Goal: Task Accomplishment & Management: Complete application form

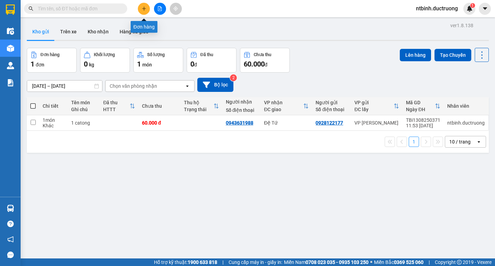
click at [145, 8] on icon "plus" at bounding box center [144, 8] width 5 height 5
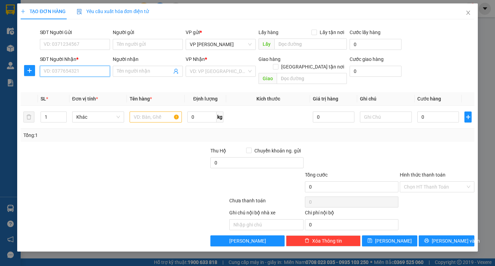
click at [98, 75] on input "SĐT Người Nhận *" at bounding box center [75, 71] width 70 height 11
click at [469, 11] on icon "close" at bounding box center [469, 13] width 6 height 6
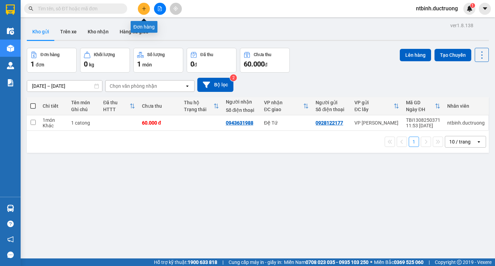
click at [147, 7] on button at bounding box center [144, 9] width 12 height 12
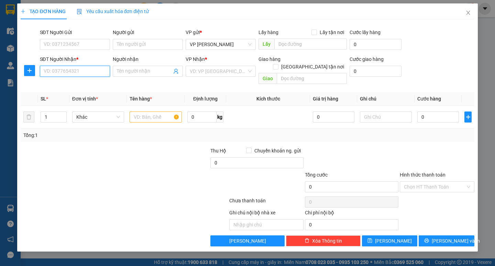
click at [92, 69] on input "SĐT Người Nhận *" at bounding box center [75, 71] width 70 height 11
click at [466, 15] on icon "close" at bounding box center [469, 13] width 6 height 6
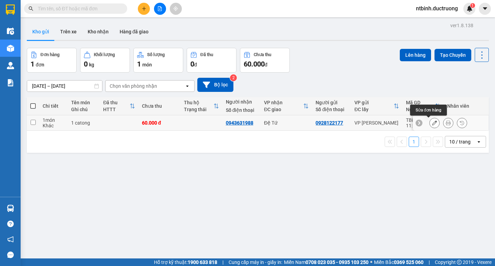
click at [433, 122] on button at bounding box center [435, 123] width 10 height 12
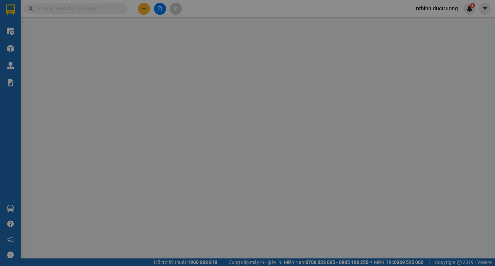
type input "0928122177"
type input "0943631988"
type input "60.000"
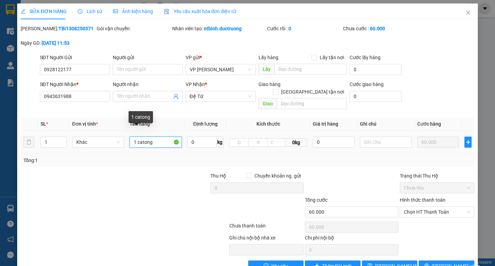
click at [164, 137] on input "1 catong" at bounding box center [156, 142] width 52 height 11
type input "1"
type input "1 bao"
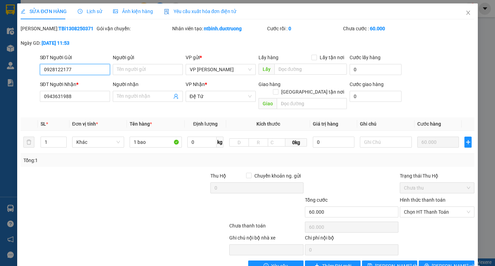
click at [88, 71] on input "0928122177" at bounding box center [75, 69] width 70 height 11
click at [82, 99] on input "0943631988" at bounding box center [75, 96] width 70 height 11
click at [85, 98] on input "0943631988" at bounding box center [75, 96] width 70 height 11
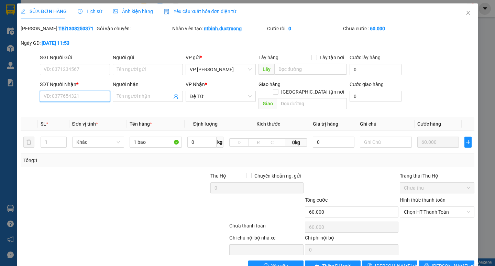
click at [72, 96] on input "SĐT Người Nhận *" at bounding box center [75, 96] width 70 height 11
click at [249, 96] on div "Đệ Tứ" at bounding box center [221, 96] width 70 height 11
type input "0912098368"
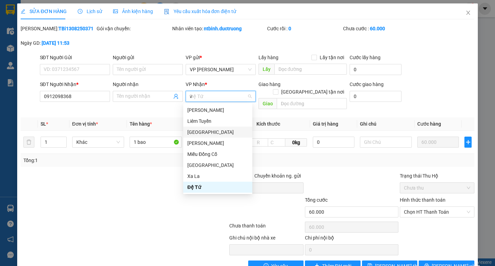
scroll to position [11, 0]
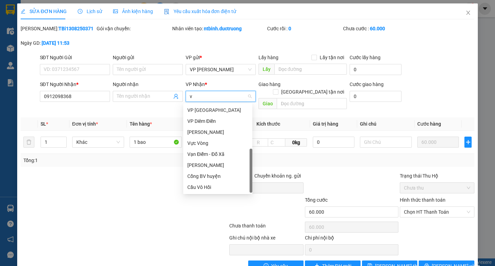
type input "vp"
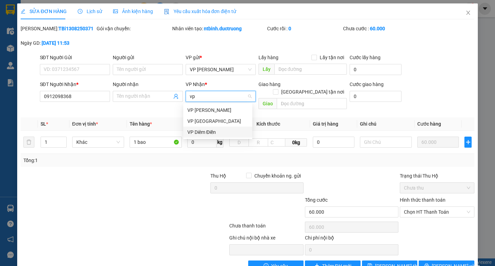
click at [210, 130] on div "VP Diêm Điền" at bounding box center [217, 132] width 61 height 8
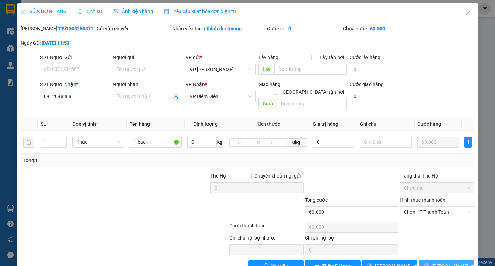
click at [440, 262] on span "[PERSON_NAME] và In" at bounding box center [456, 266] width 48 height 8
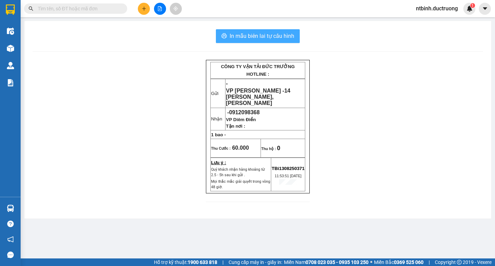
click at [253, 37] on span "In mẫu biên lai tự cấu hình" at bounding box center [262, 36] width 65 height 9
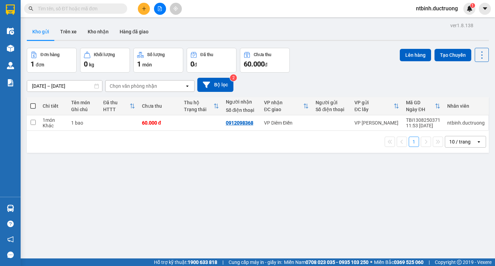
click at [35, 108] on span at bounding box center [33, 106] width 6 height 6
click at [33, 103] on input "checkbox" at bounding box center [33, 103] width 0 height 0
checkbox input "true"
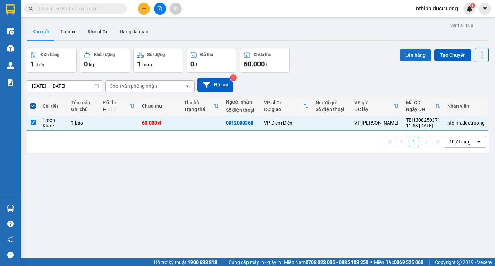
click at [416, 55] on button "Lên hàng" at bounding box center [415, 55] width 31 height 12
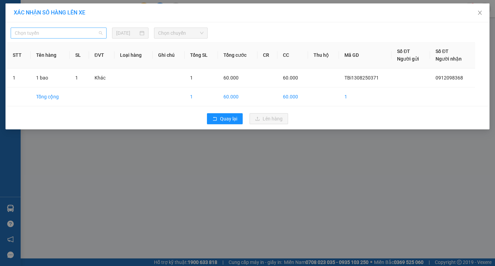
click at [101, 31] on span "Chọn tuyến" at bounding box center [59, 33] width 88 height 10
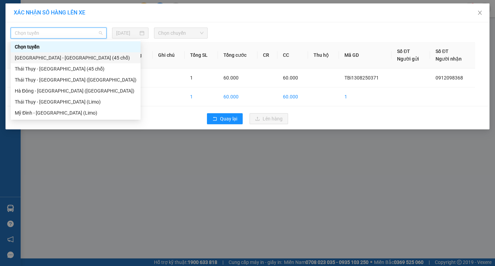
click at [93, 52] on div "[GEOGRAPHIC_DATA] - [GEOGRAPHIC_DATA] (45 chỗ)" at bounding box center [76, 57] width 130 height 11
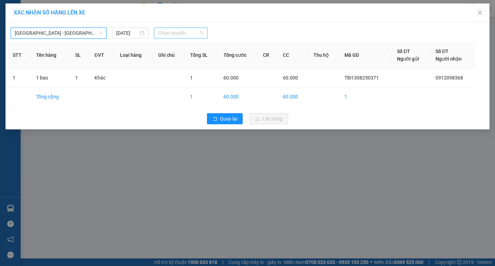
click at [197, 31] on span "Chọn chuyến" at bounding box center [180, 33] width 45 height 10
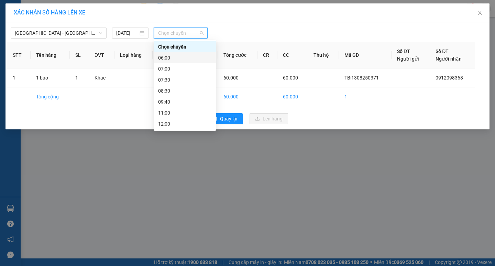
click at [192, 60] on div "06:00" at bounding box center [185, 58] width 54 height 8
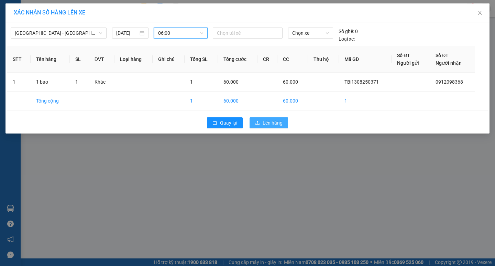
click at [270, 124] on span "Lên hàng" at bounding box center [273, 123] width 20 height 8
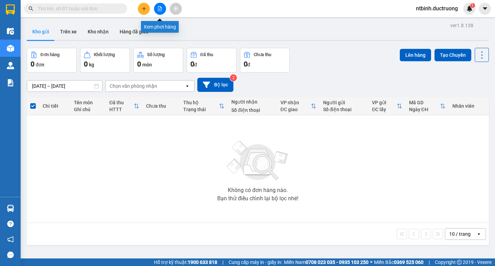
click at [161, 10] on icon "file-add" at bounding box center [160, 8] width 5 height 5
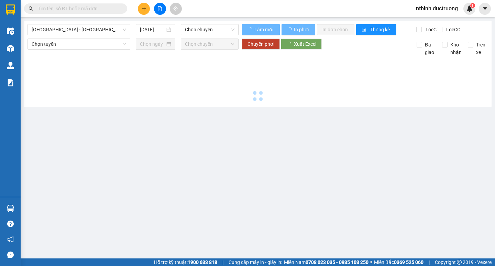
type input "[DATE]"
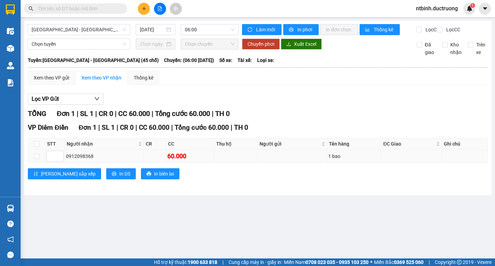
drag, startPoint x: 240, startPoint y: 162, endPoint x: 233, endPoint y: 163, distance: 6.6
click at [233, 163] on td at bounding box center [236, 156] width 43 height 13
click at [36, 159] on input "checkbox" at bounding box center [37, 156] width 6 height 6
checkbox input "true"
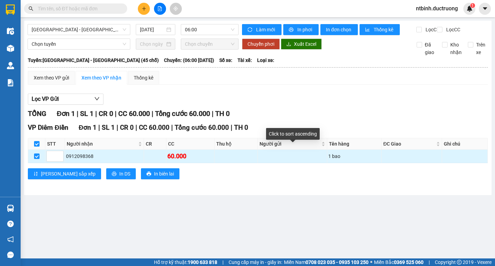
drag, startPoint x: 320, startPoint y: 152, endPoint x: 317, endPoint y: 161, distance: 9.8
drag, startPoint x: 317, startPoint y: 161, endPoint x: 287, endPoint y: 163, distance: 30.0
click at [287, 163] on td at bounding box center [293, 156] width 70 height 13
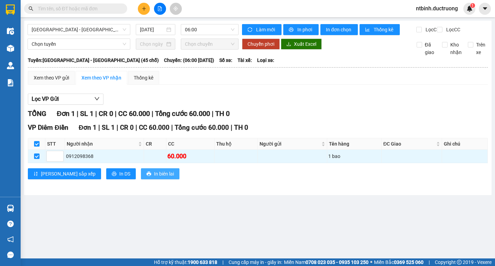
click at [154, 177] on span "In biên lai" at bounding box center [164, 174] width 20 height 8
click at [296, 125] on div "TỔNG Đơn 1 | SL 1 | CR 0 | CC 60.000 | Tổng cước 60.000 | TH 0 VP Diêm Điền Đơn…" at bounding box center [258, 147] width 460 height 79
click at [34, 147] on input "checkbox" at bounding box center [37, 144] width 6 height 6
checkbox input "false"
